Goal: Information Seeking & Learning: Learn about a topic

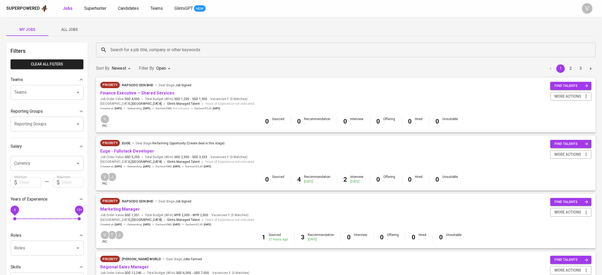
click at [153, 54] on div "Search for a job title, company or other keywords" at bounding box center [346, 49] width 500 height 15
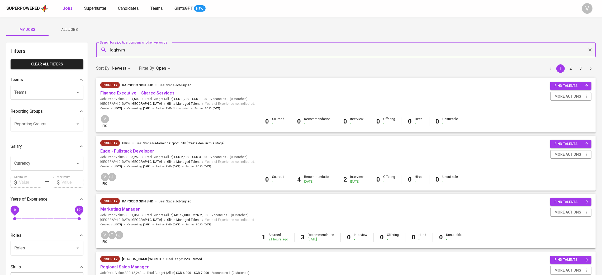
type input "logisym"
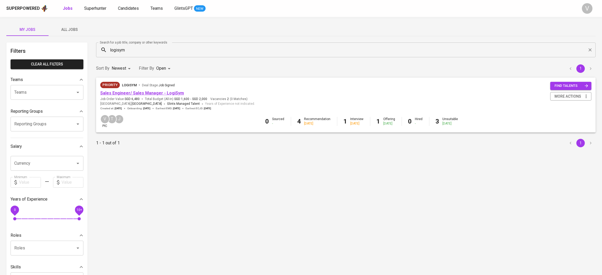
click at [117, 93] on link "Sales Engineer/ Sales Manager - LogiSym" at bounding box center [142, 93] width 84 height 5
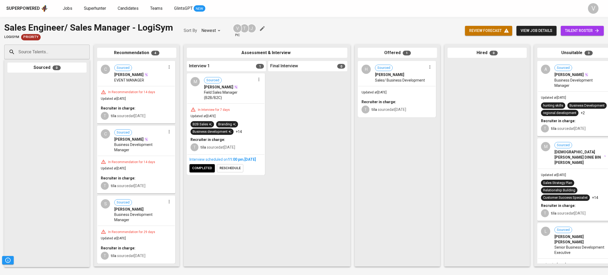
click at [368, 76] on div "H Sourced [PERSON_NAME] Sales/ Business Development" at bounding box center [396, 73] width 77 height 24
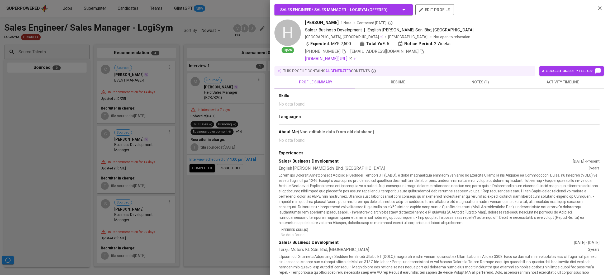
click at [460, 84] on span "notes (1)" at bounding box center [480, 82] width 76 height 7
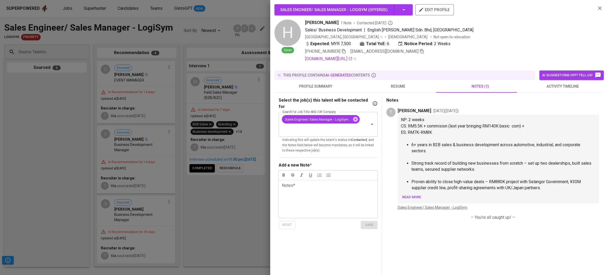
click at [382, 31] on span "English [PERSON_NAME] Sdn. Bhd, [GEOGRAPHIC_DATA]" at bounding box center [420, 29] width 106 height 5
click at [382, 30] on span "English [PERSON_NAME] Sdn. Bhd, [GEOGRAPHIC_DATA]" at bounding box center [420, 29] width 106 height 5
click at [394, 83] on span "resume" at bounding box center [398, 86] width 76 height 7
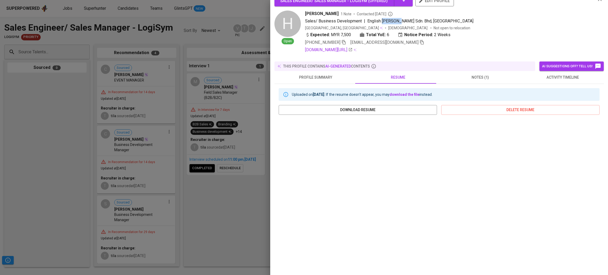
scroll to position [15, 0]
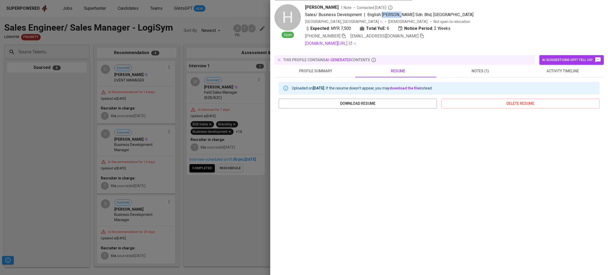
click at [457, 65] on button "notes (1)" at bounding box center [480, 71] width 82 height 13
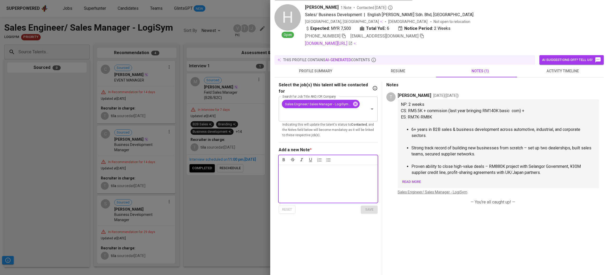
click at [413, 180] on span "Read more" at bounding box center [411, 182] width 19 height 6
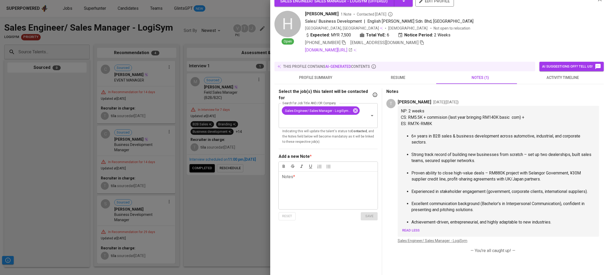
scroll to position [0, 0]
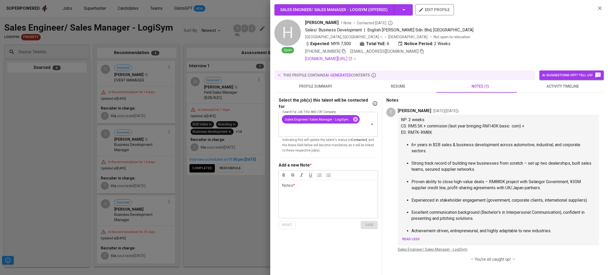
click at [412, 87] on span "resume" at bounding box center [398, 86] width 76 height 7
